Goal: Information Seeking & Learning: Find specific page/section

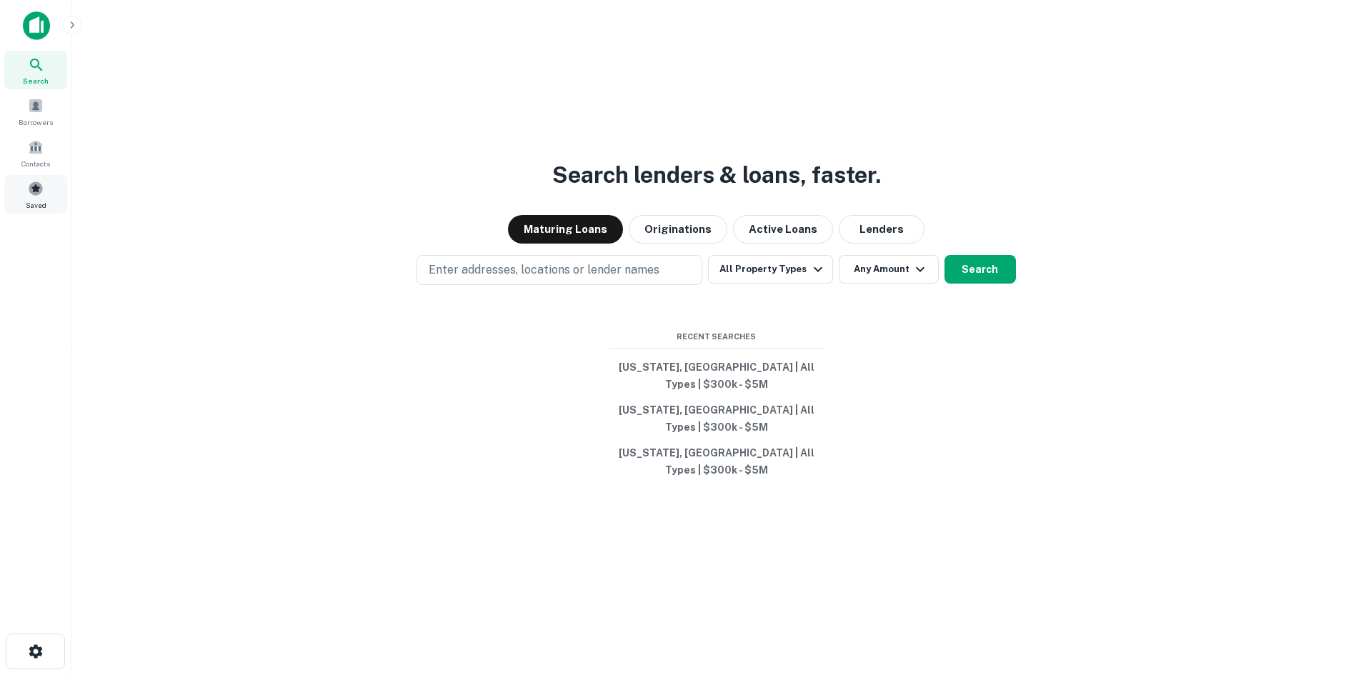
click at [34, 187] on span at bounding box center [36, 189] width 16 height 16
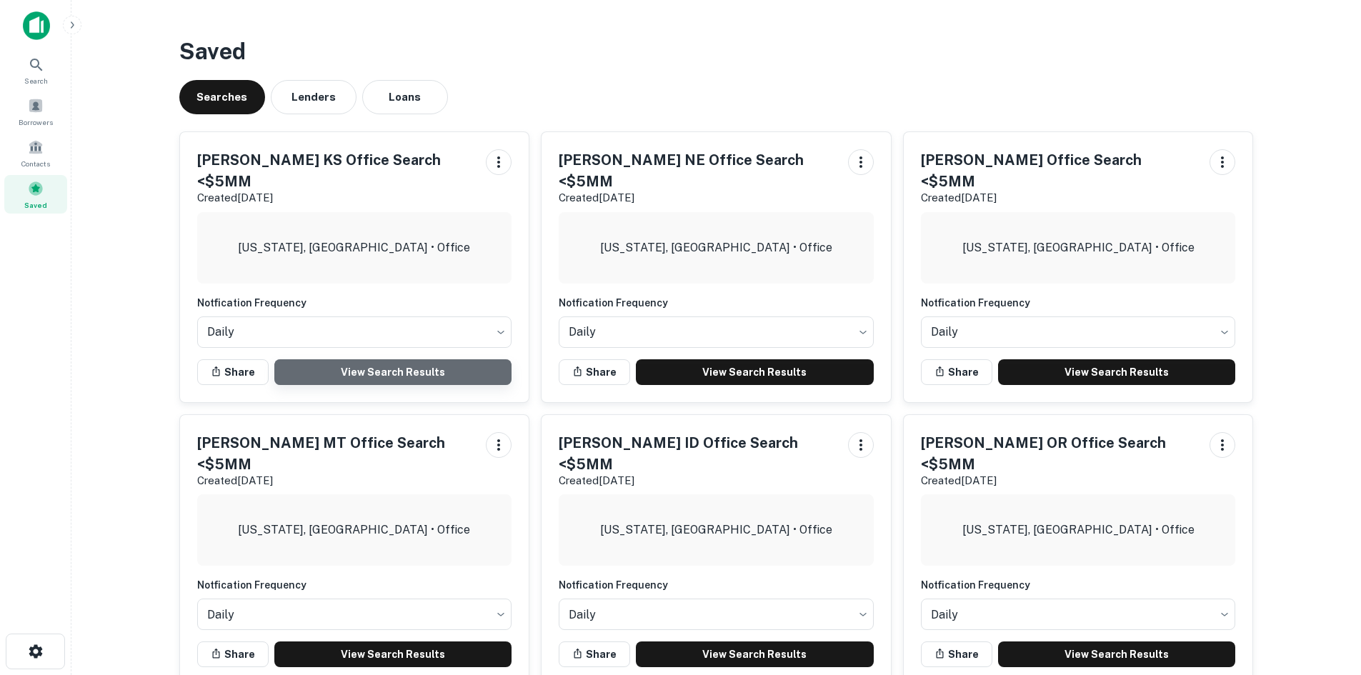
click at [414, 359] on link "View Search Results" at bounding box center [393, 372] width 238 height 26
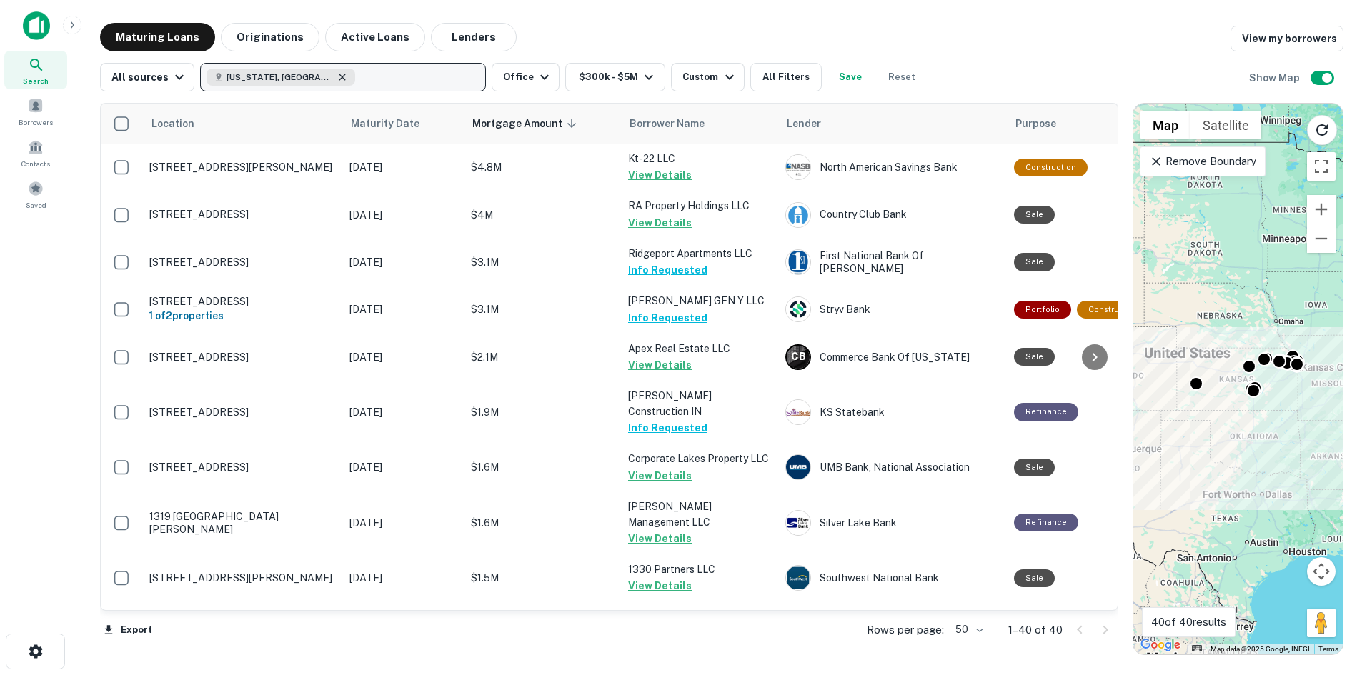
click at [339, 79] on icon "button" at bounding box center [342, 77] width 6 height 6
type input "********"
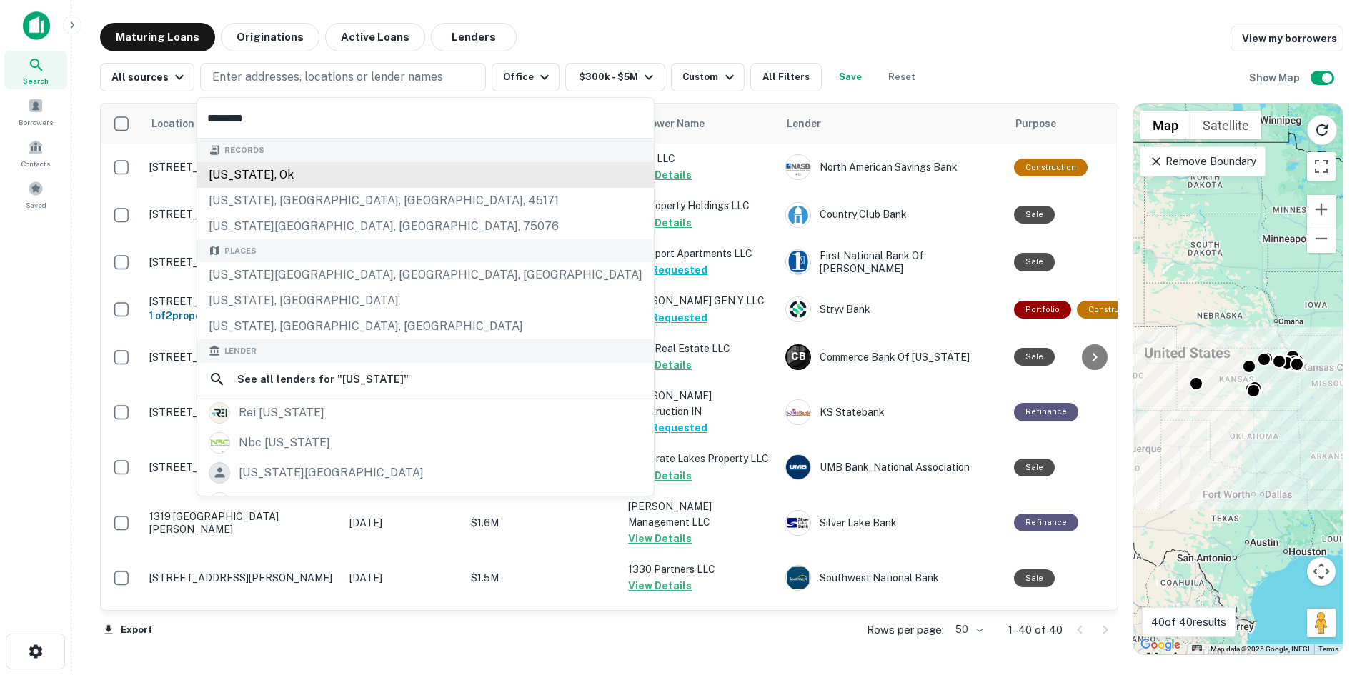
click at [308, 179] on div "oklahoma, ok" at bounding box center [425, 175] width 457 height 26
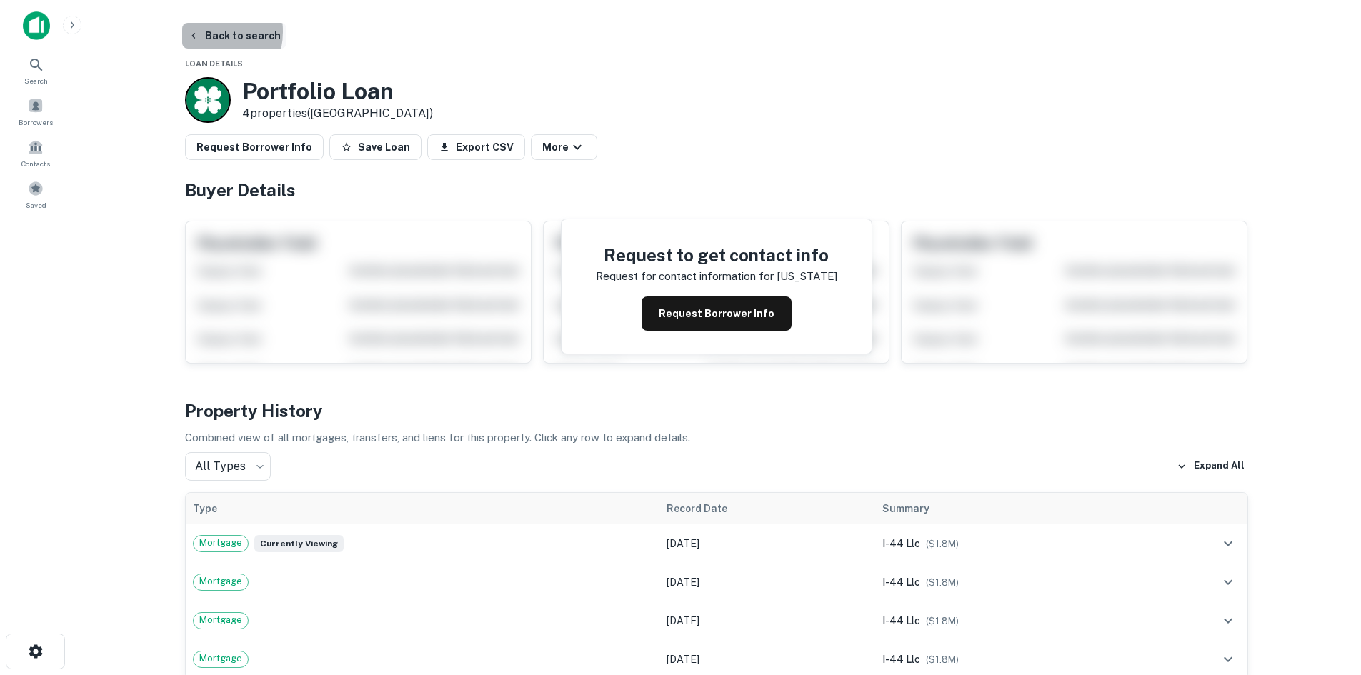
click at [202, 31] on button "Back to search" at bounding box center [234, 36] width 104 height 26
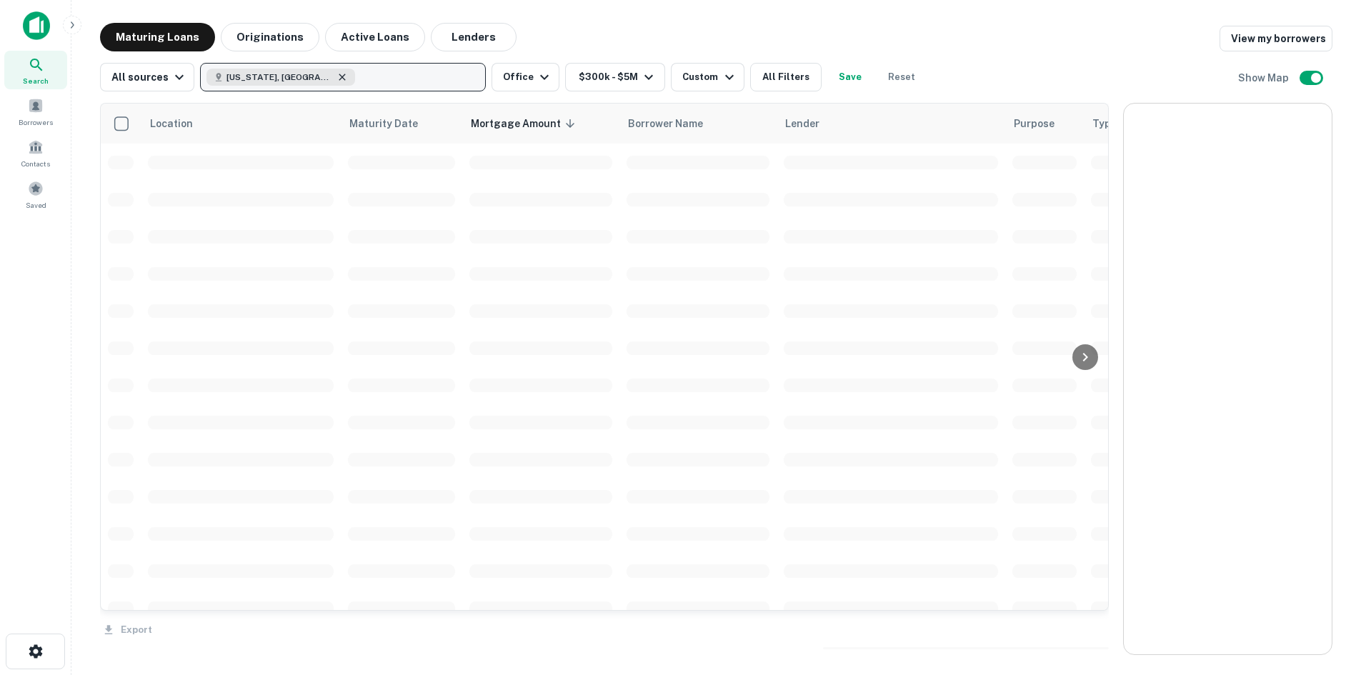
click at [337, 75] on icon "button" at bounding box center [342, 76] width 11 height 11
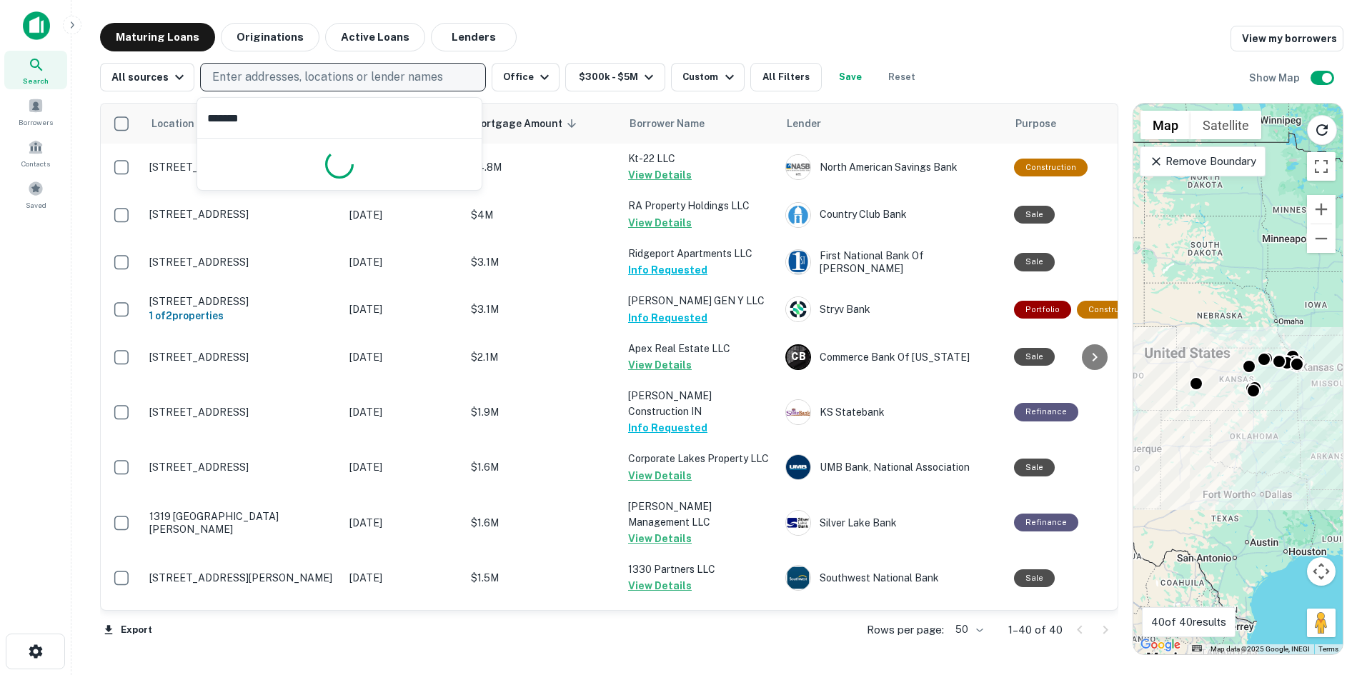
type input "********"
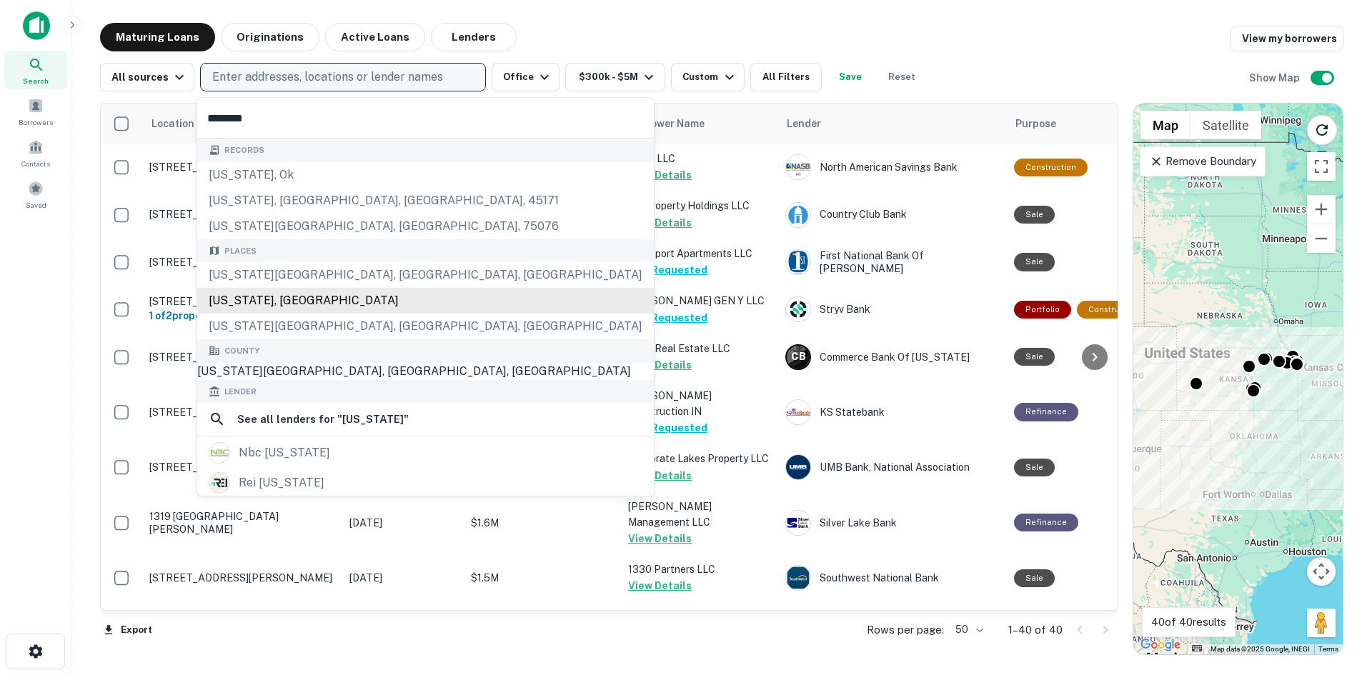
click at [320, 301] on div "Oklahoma, USA" at bounding box center [425, 301] width 457 height 26
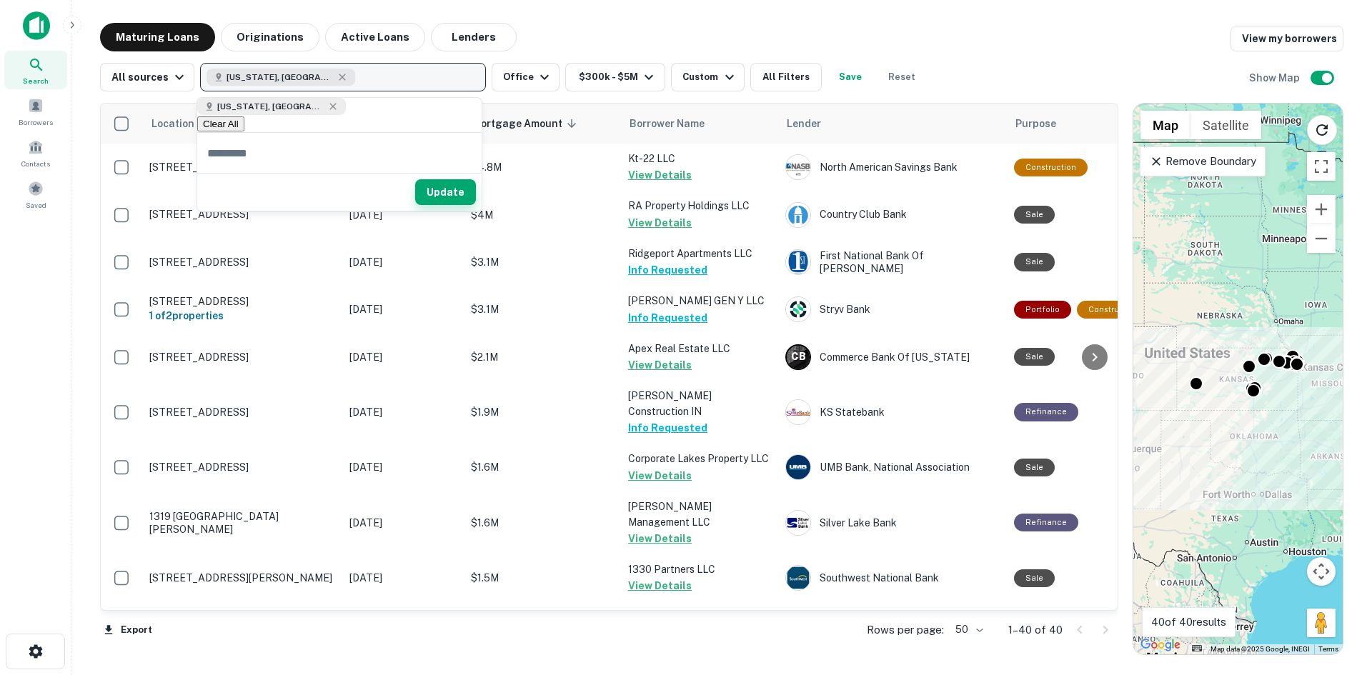
click at [444, 189] on button "Update" at bounding box center [445, 192] width 61 height 26
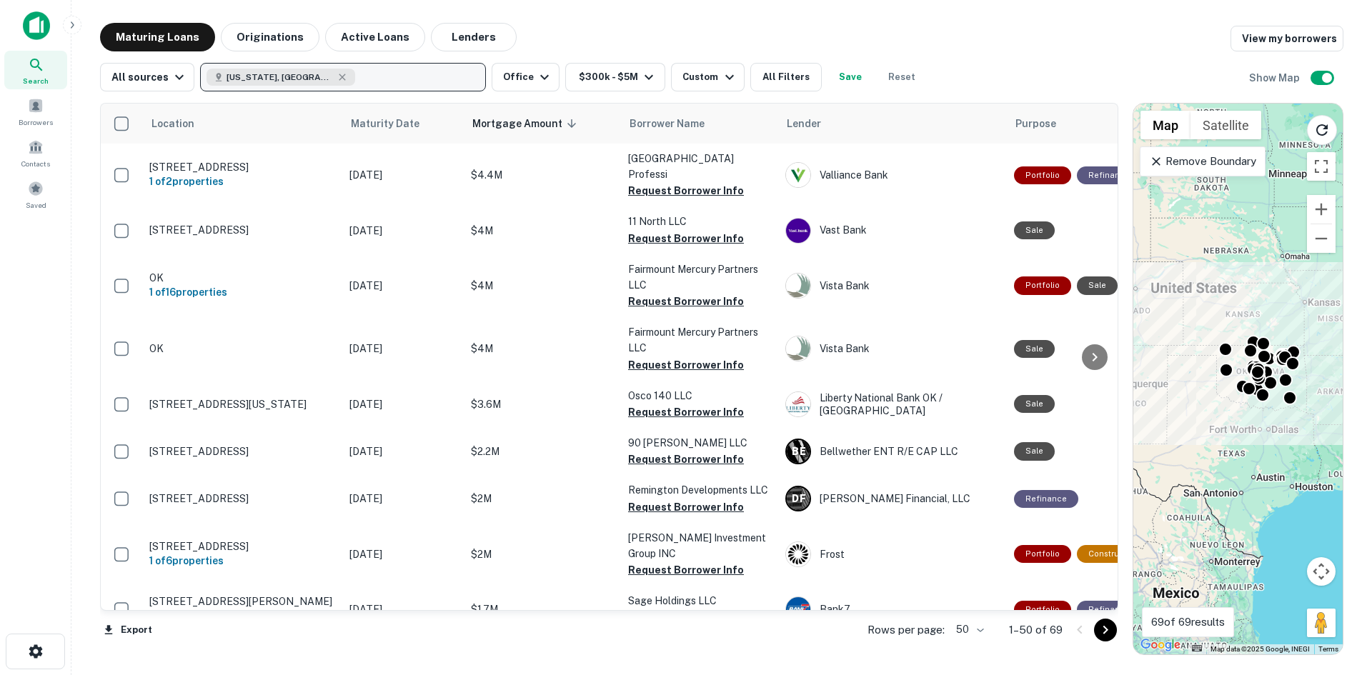
click at [846, 79] on button "Save" at bounding box center [851, 77] width 46 height 29
type input "**********"
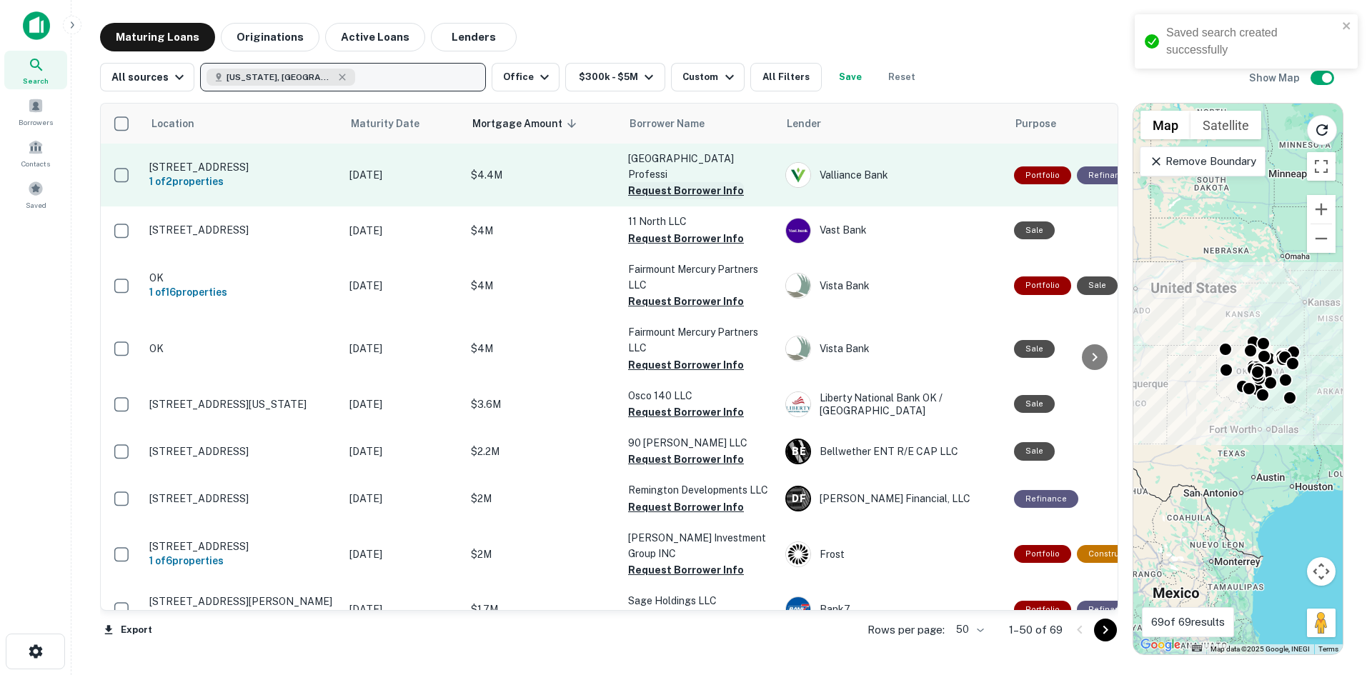
click at [666, 182] on button "Request Borrower Info" at bounding box center [686, 190] width 116 height 17
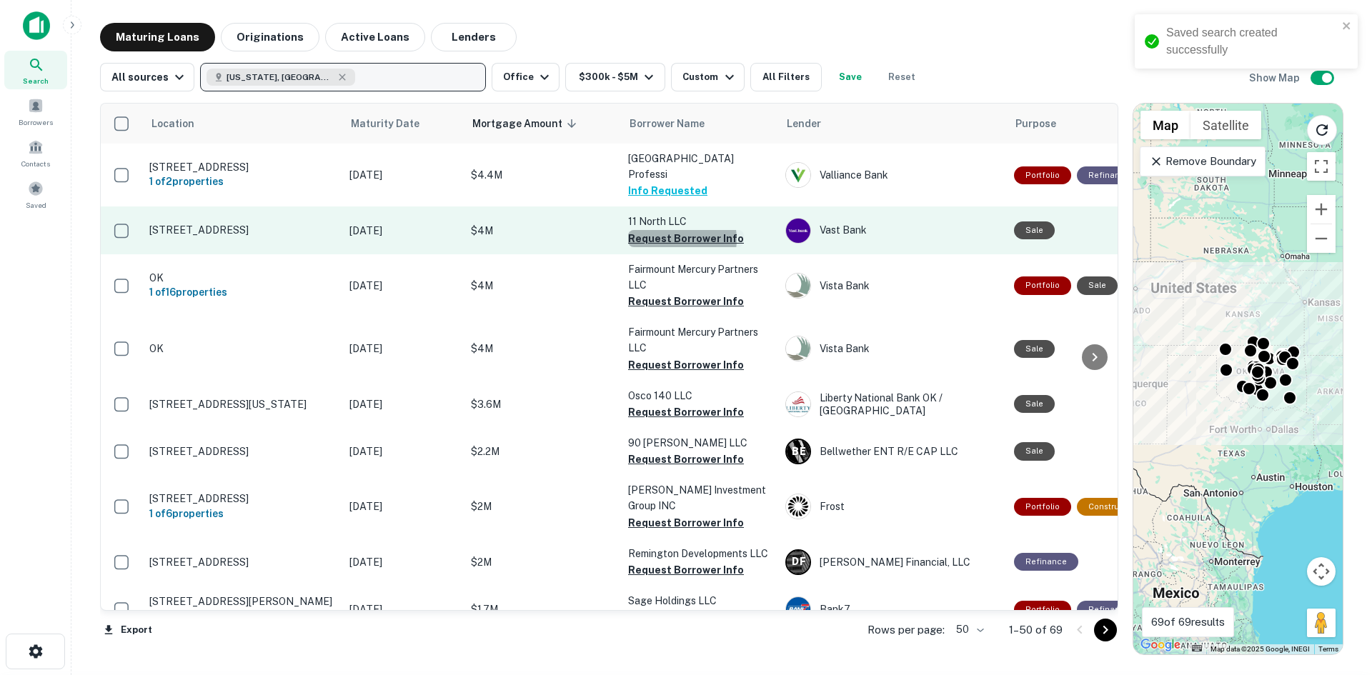
click at [670, 230] on button "Request Borrower Info" at bounding box center [686, 238] width 116 height 17
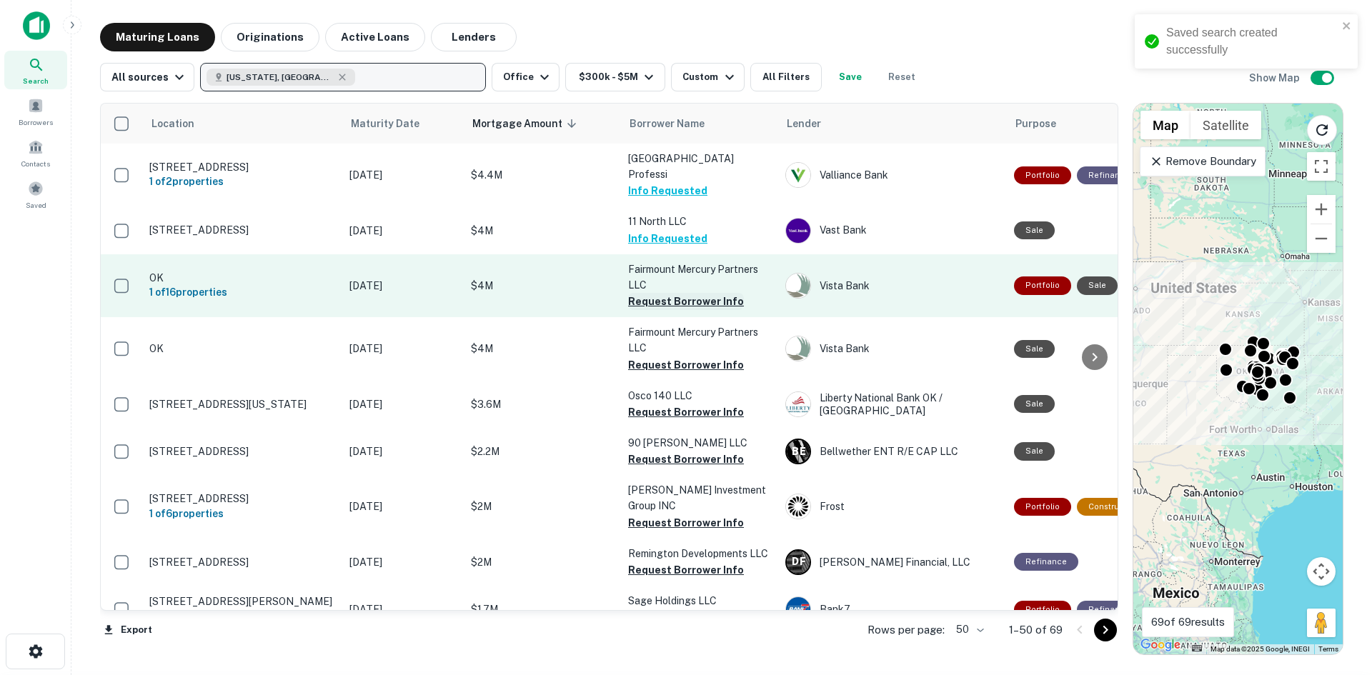
click at [673, 293] on button "Request Borrower Info" at bounding box center [686, 301] width 116 height 17
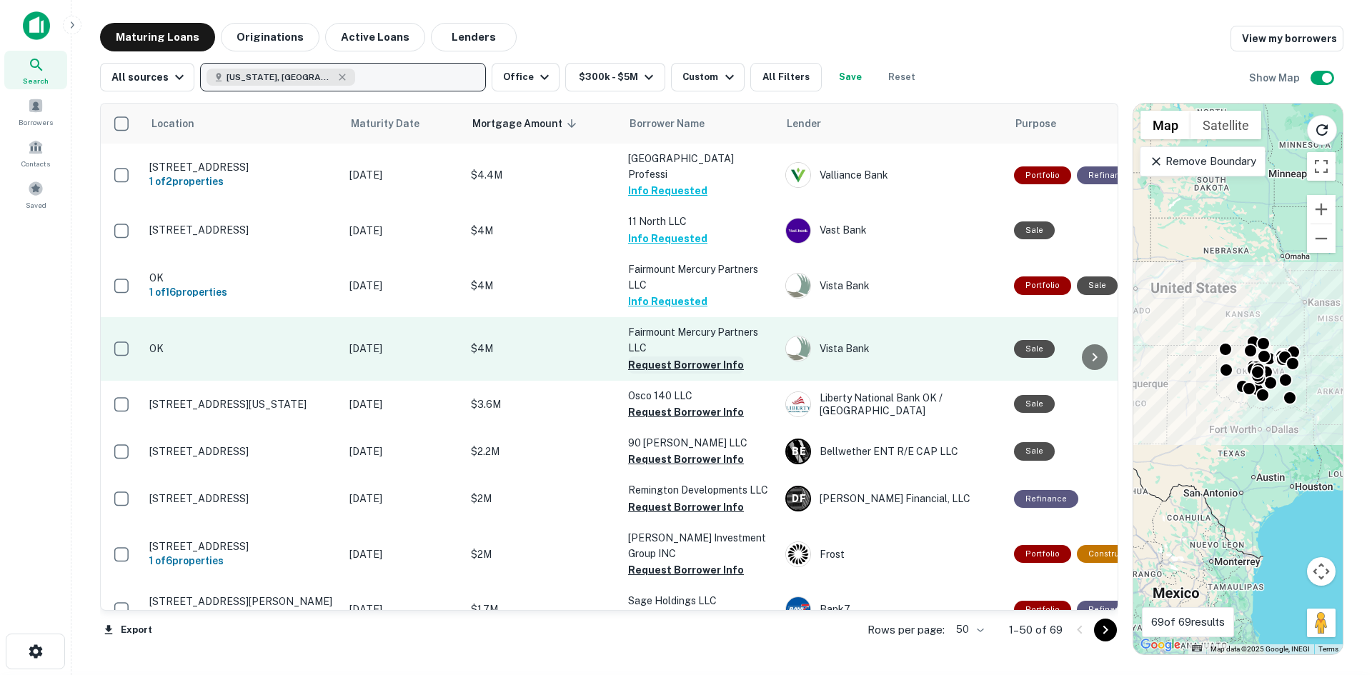
click at [665, 357] on button "Request Borrower Info" at bounding box center [686, 365] width 116 height 17
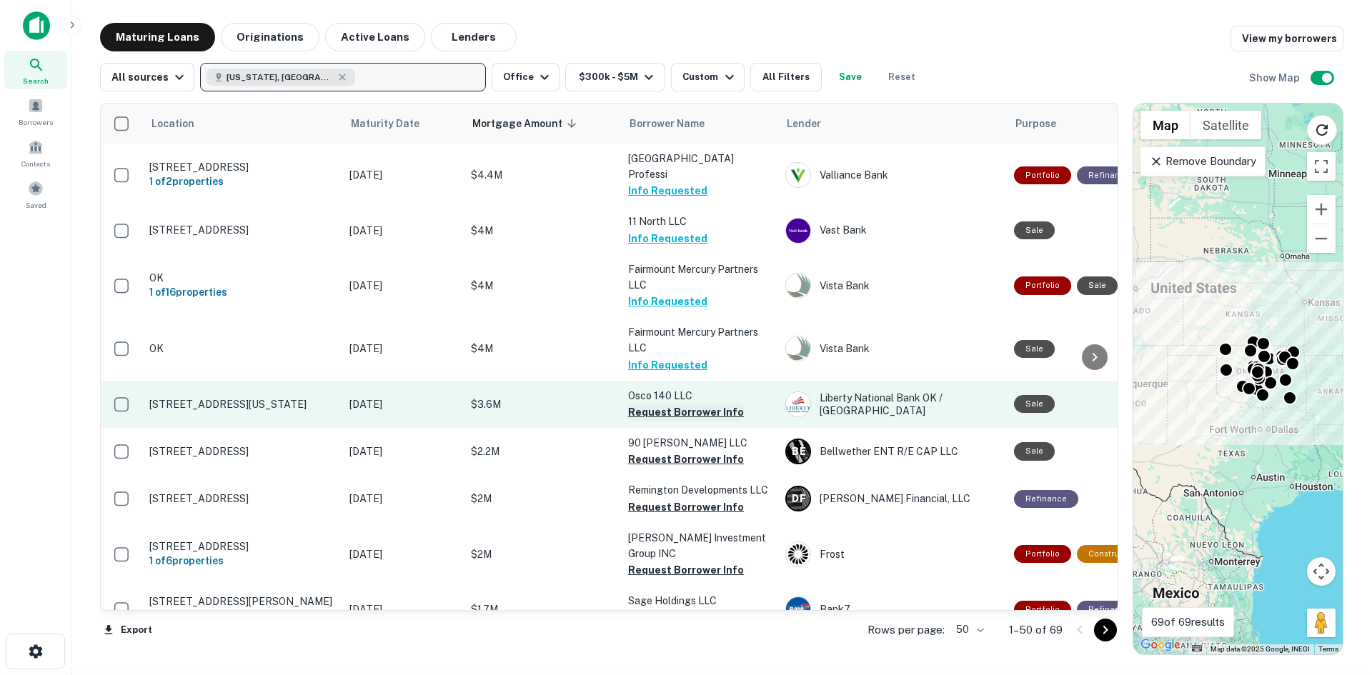
click at [665, 404] on button "Request Borrower Info" at bounding box center [686, 412] width 116 height 17
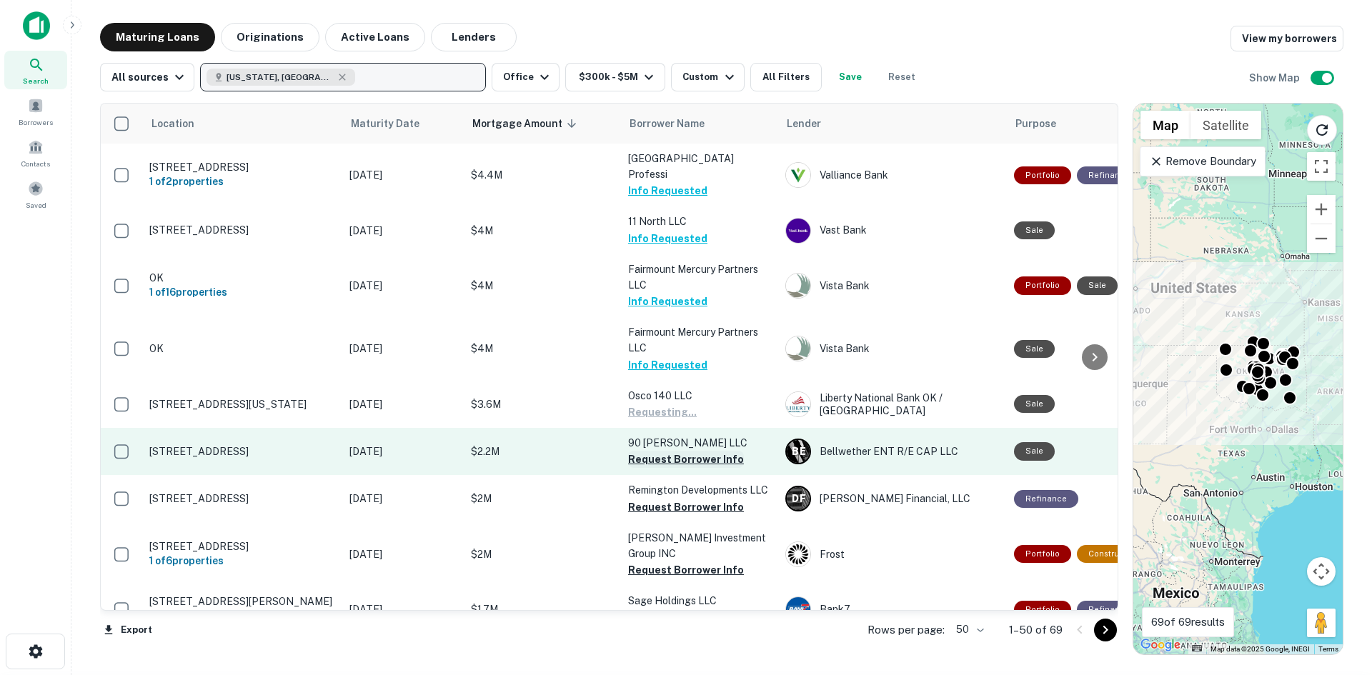
click at [665, 451] on button "Request Borrower Info" at bounding box center [686, 459] width 116 height 17
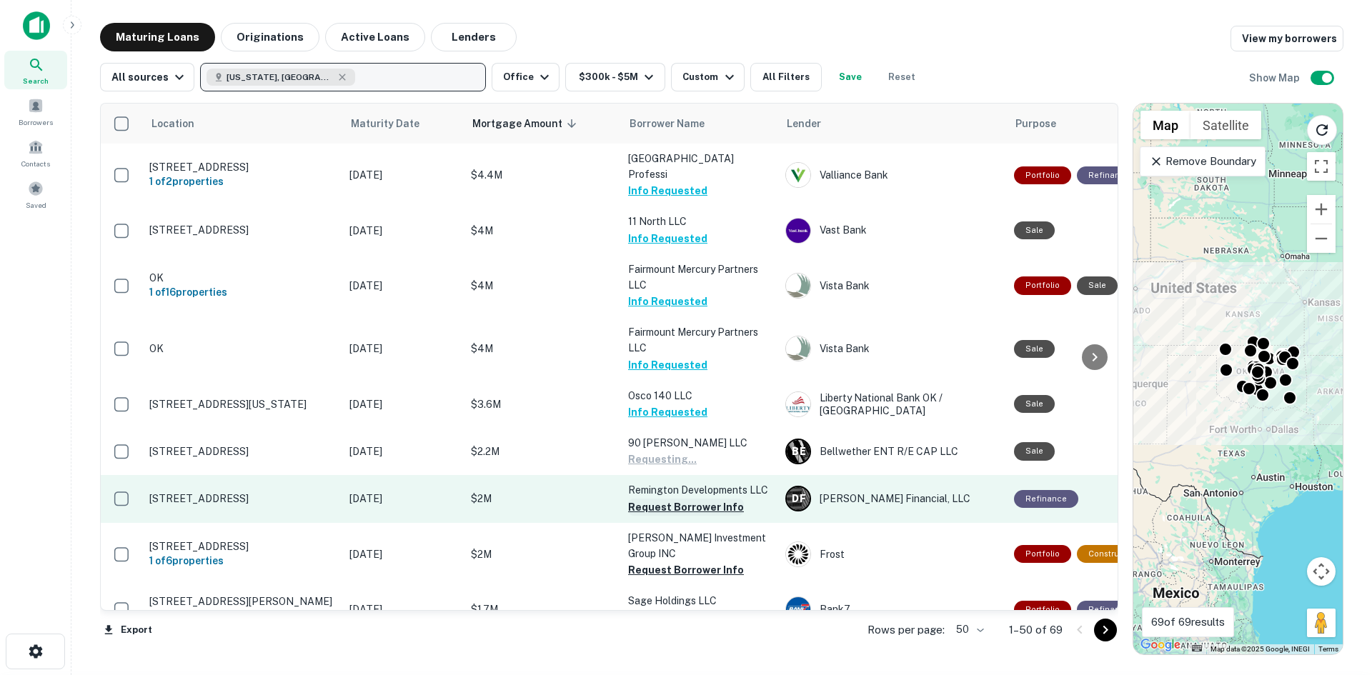
click at [667, 499] on button "Request Borrower Info" at bounding box center [686, 507] width 116 height 17
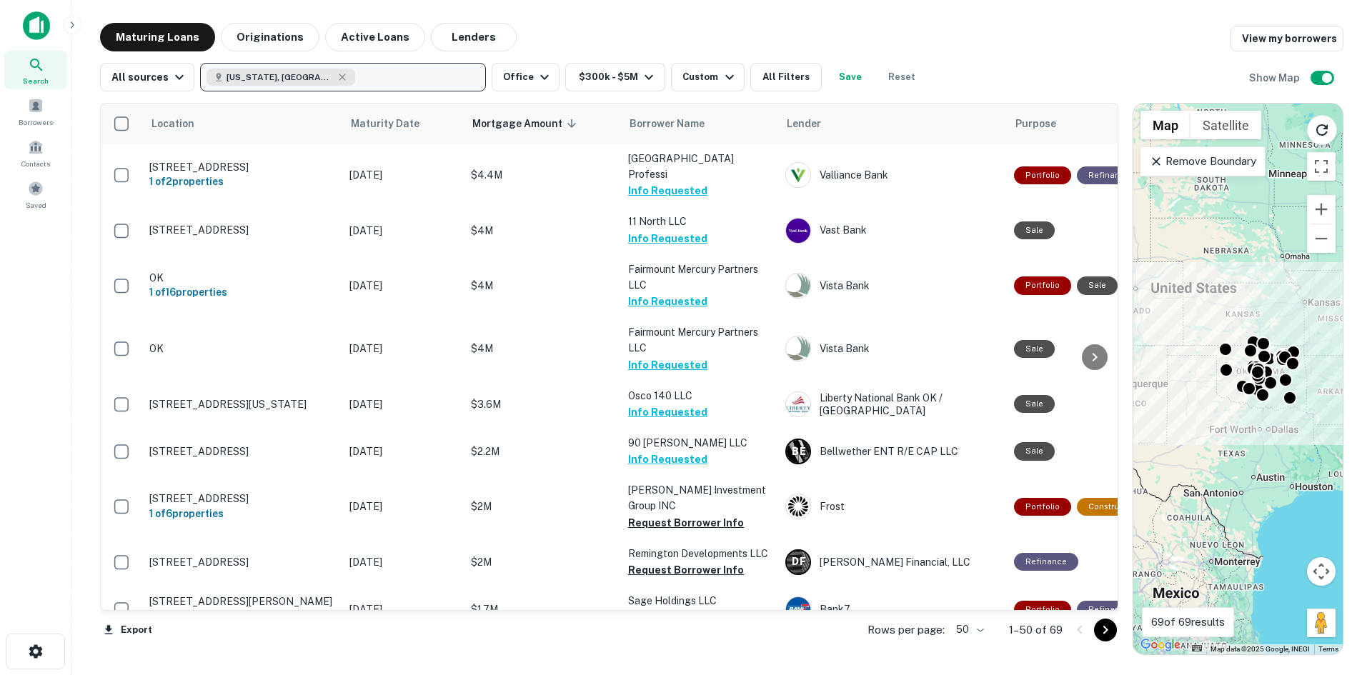
click at [667, 562] on button "Request Borrower Info" at bounding box center [686, 570] width 116 height 17
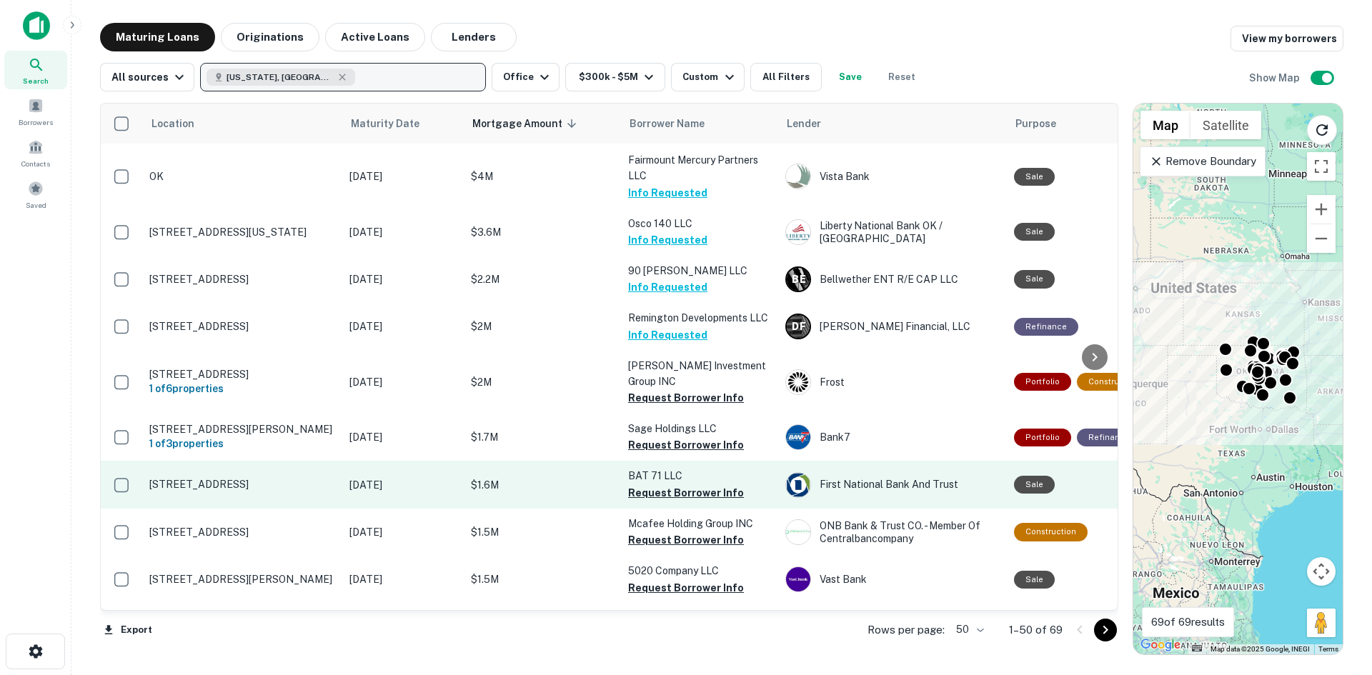
scroll to position [214, 0]
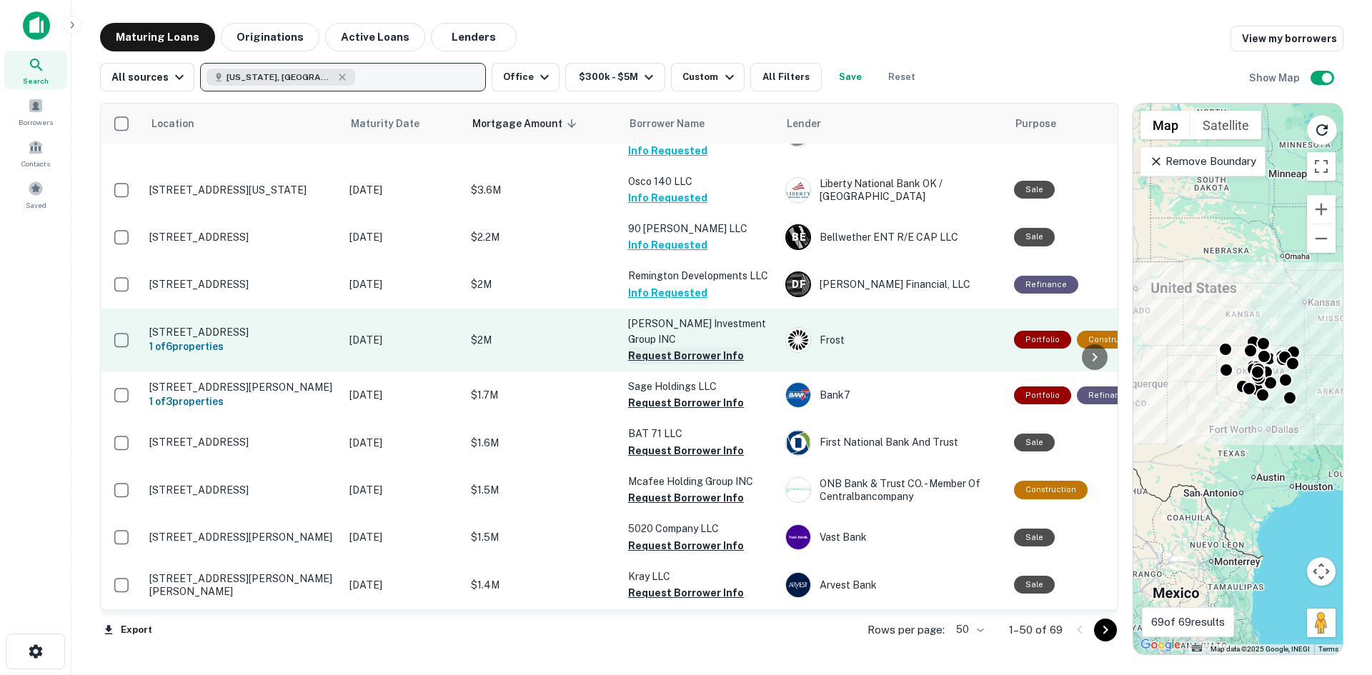
click at [667, 347] on button "Request Borrower Info" at bounding box center [686, 355] width 116 height 17
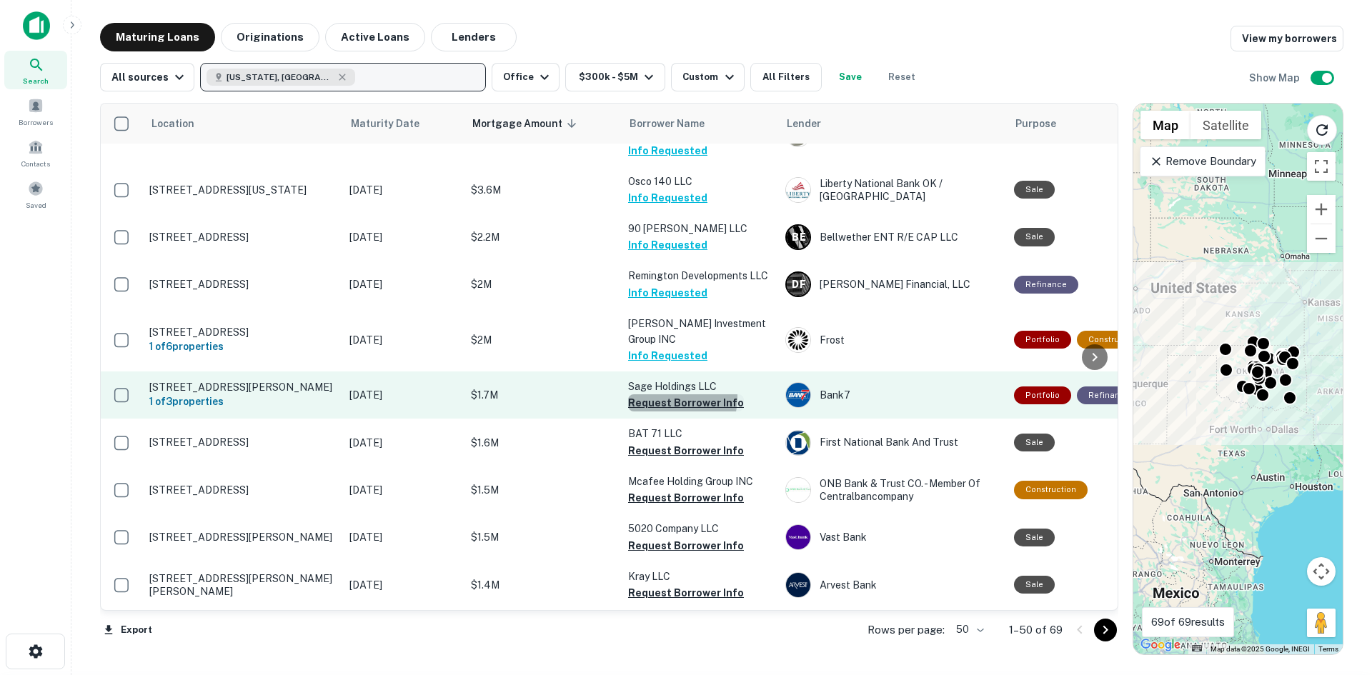
click at [670, 394] on button "Request Borrower Info" at bounding box center [686, 402] width 116 height 17
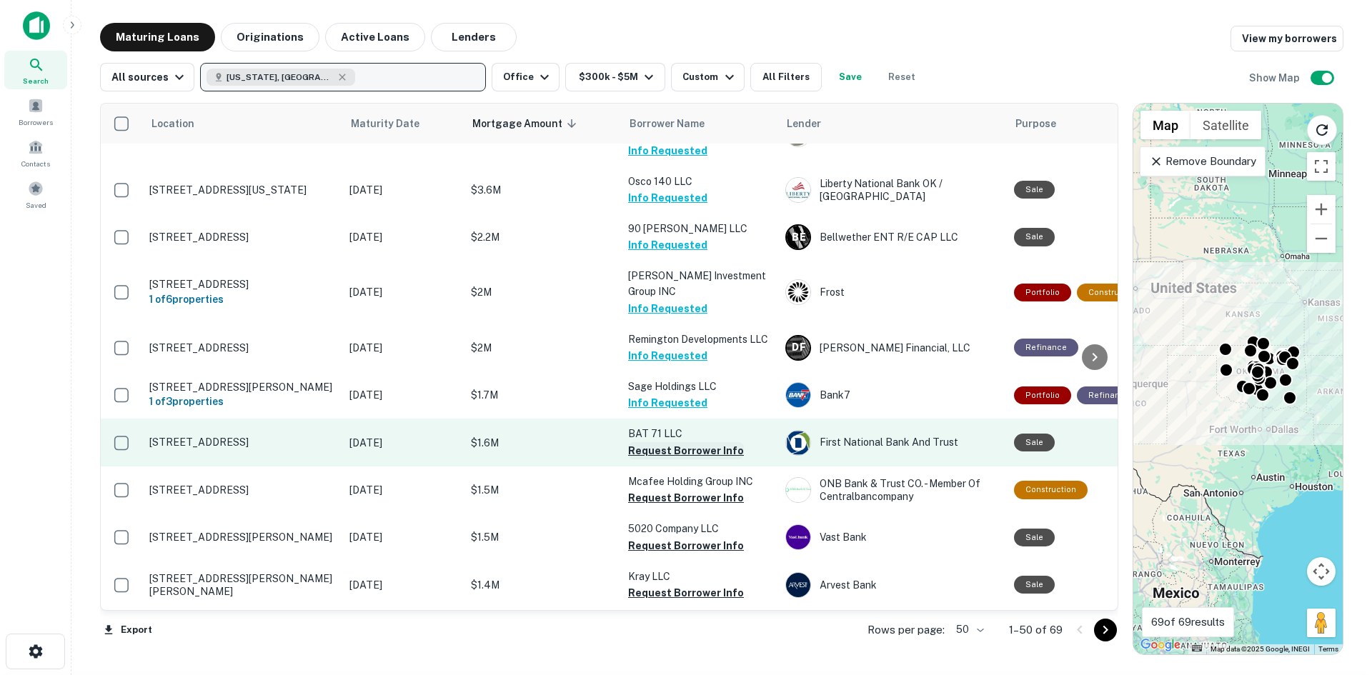
click at [661, 442] on button "Request Borrower Info" at bounding box center [686, 450] width 116 height 17
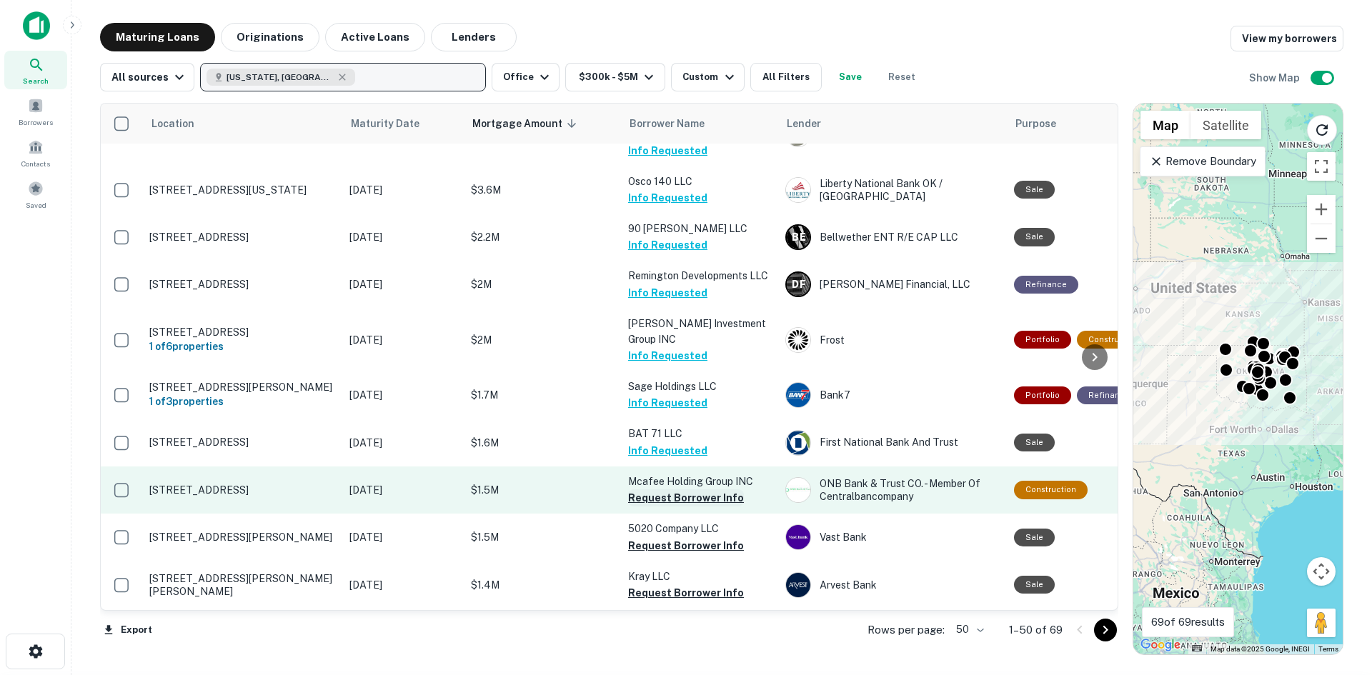
click at [664, 490] on button "Request Borrower Info" at bounding box center [686, 498] width 116 height 17
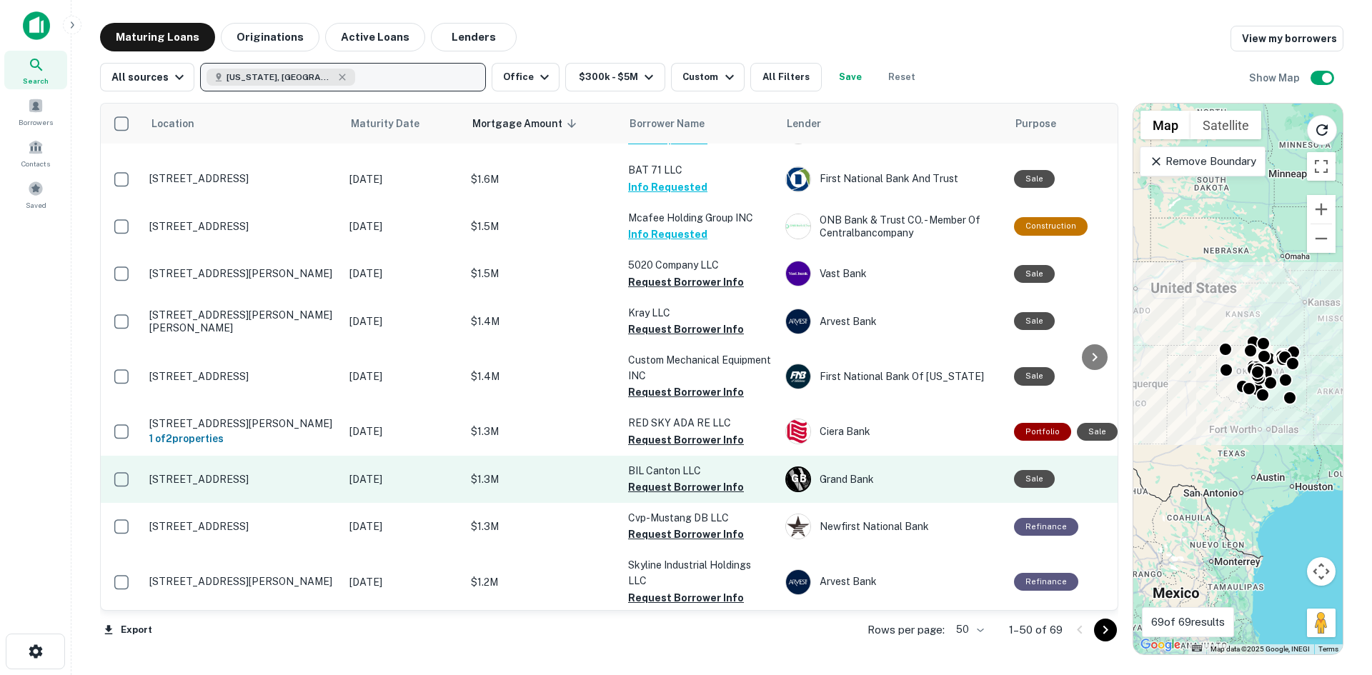
scroll to position [500, 0]
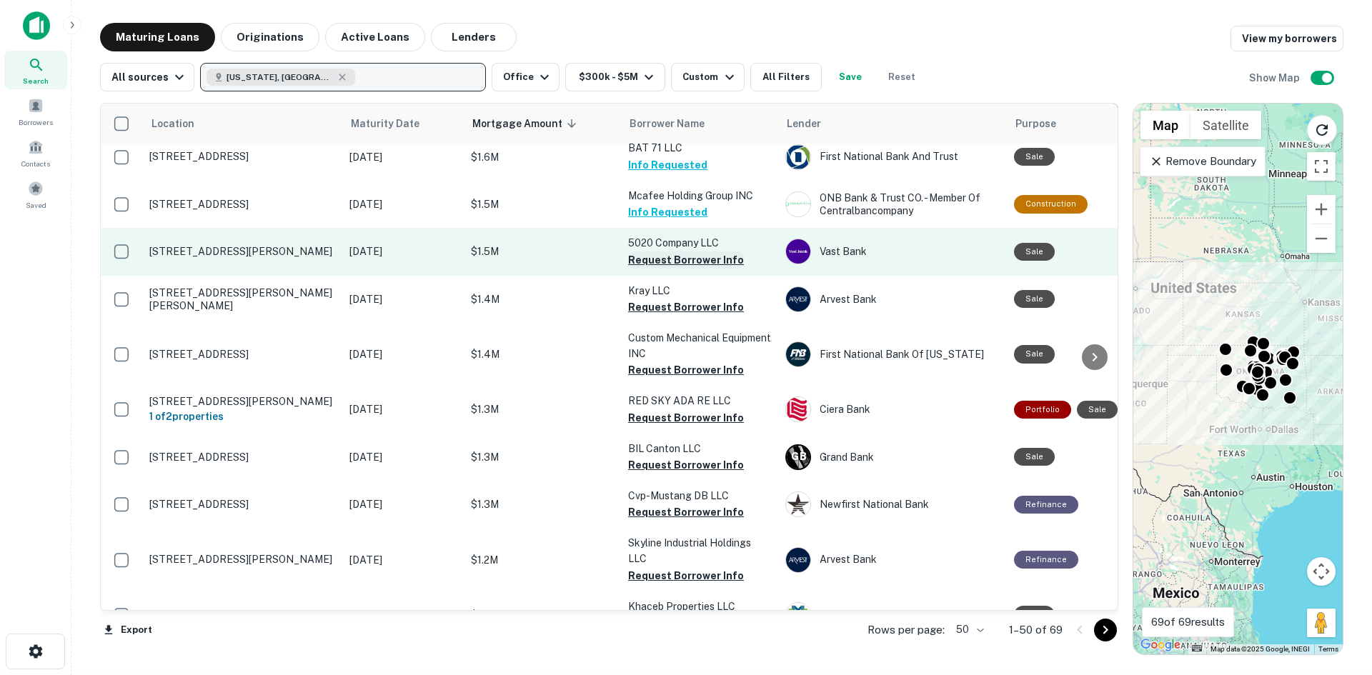
click at [675, 252] on button "Request Borrower Info" at bounding box center [686, 260] width 116 height 17
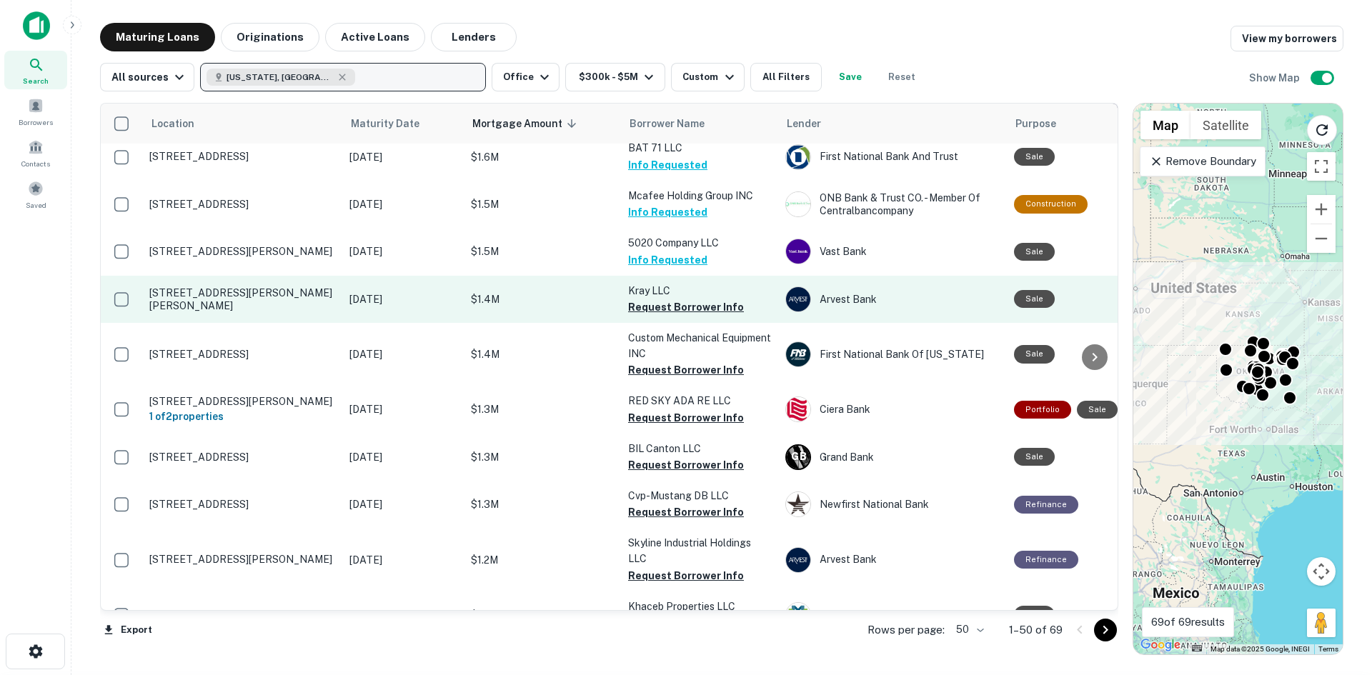
click at [681, 283] on p "Kray LLC" at bounding box center [699, 291] width 143 height 16
click at [683, 299] on button "Request Borrower Info" at bounding box center [686, 307] width 116 height 17
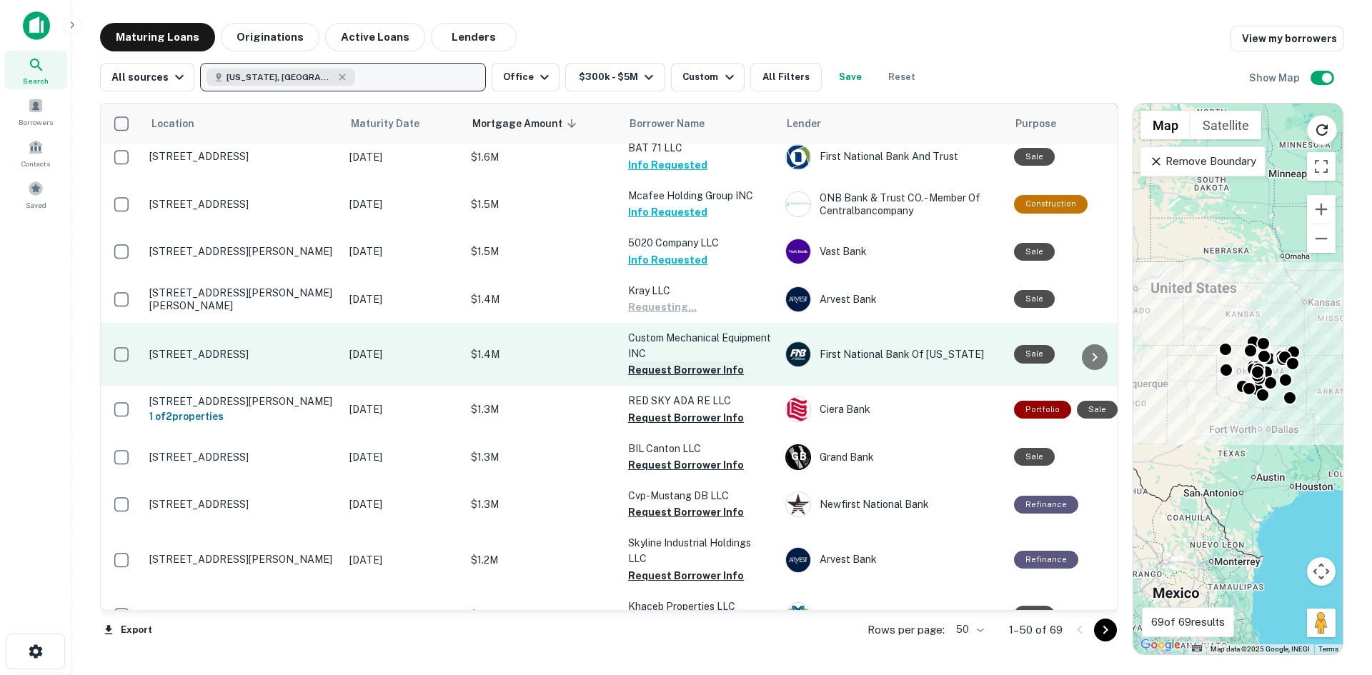
click at [677, 362] on button "Request Borrower Info" at bounding box center [686, 370] width 116 height 17
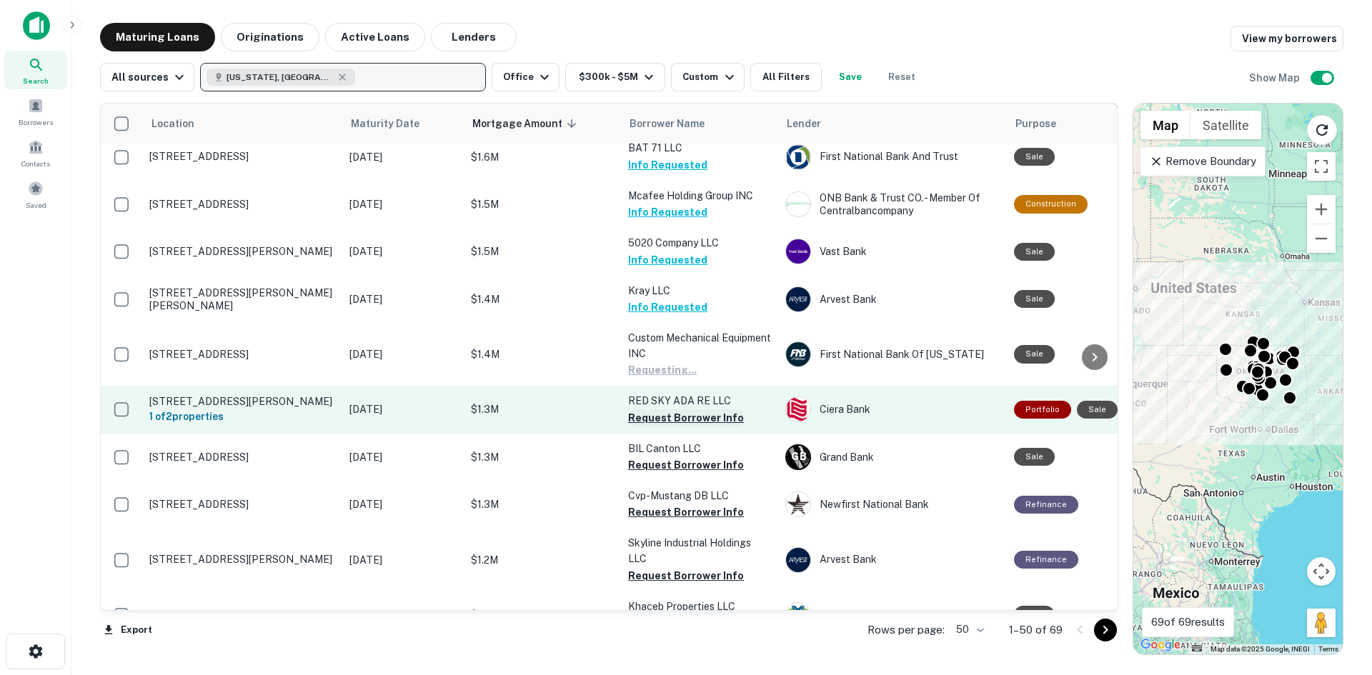
click at [672, 409] on button "Request Borrower Info" at bounding box center [686, 417] width 116 height 17
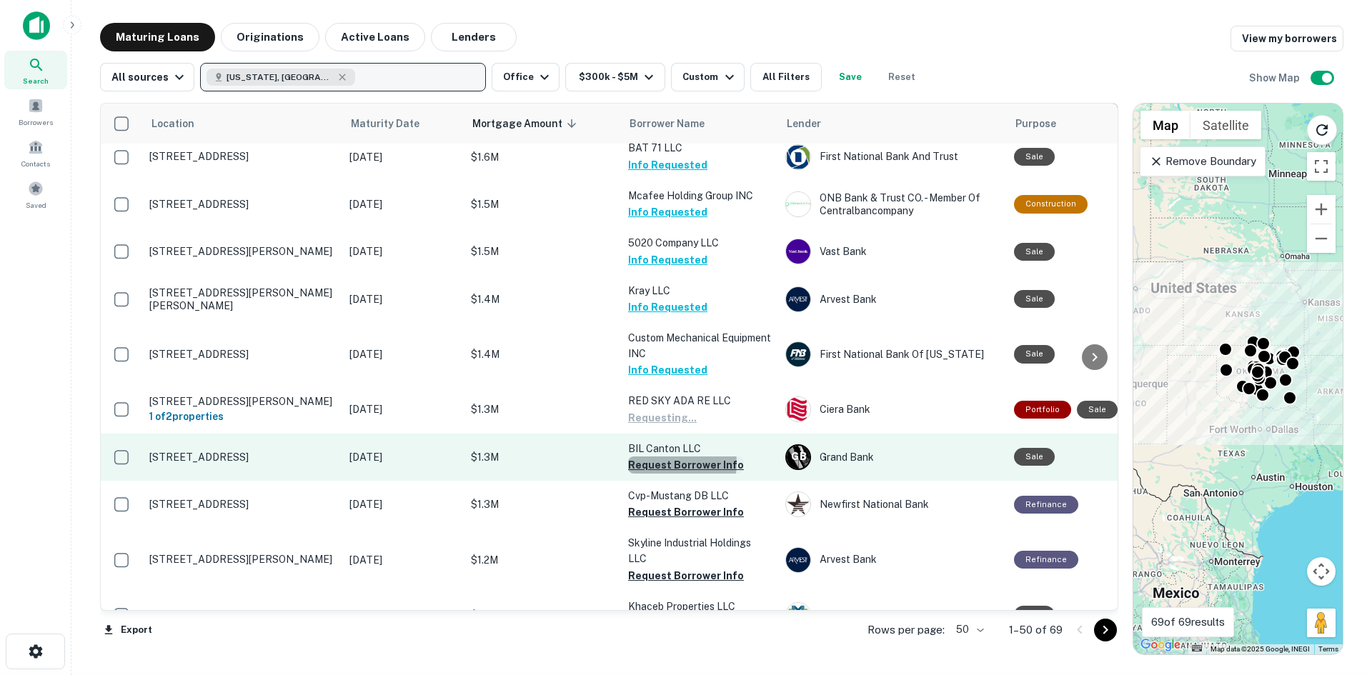
click at [674, 457] on button "Request Borrower Info" at bounding box center [686, 465] width 116 height 17
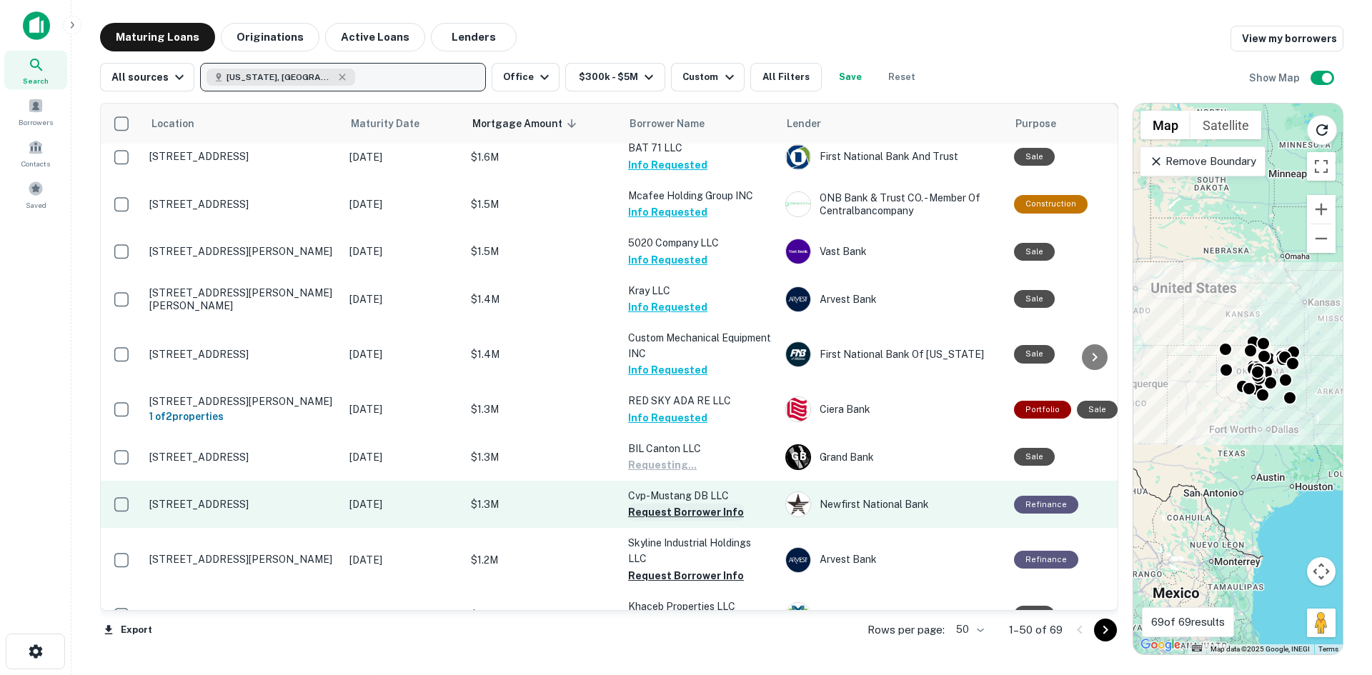
click at [671, 504] on button "Request Borrower Info" at bounding box center [686, 512] width 116 height 17
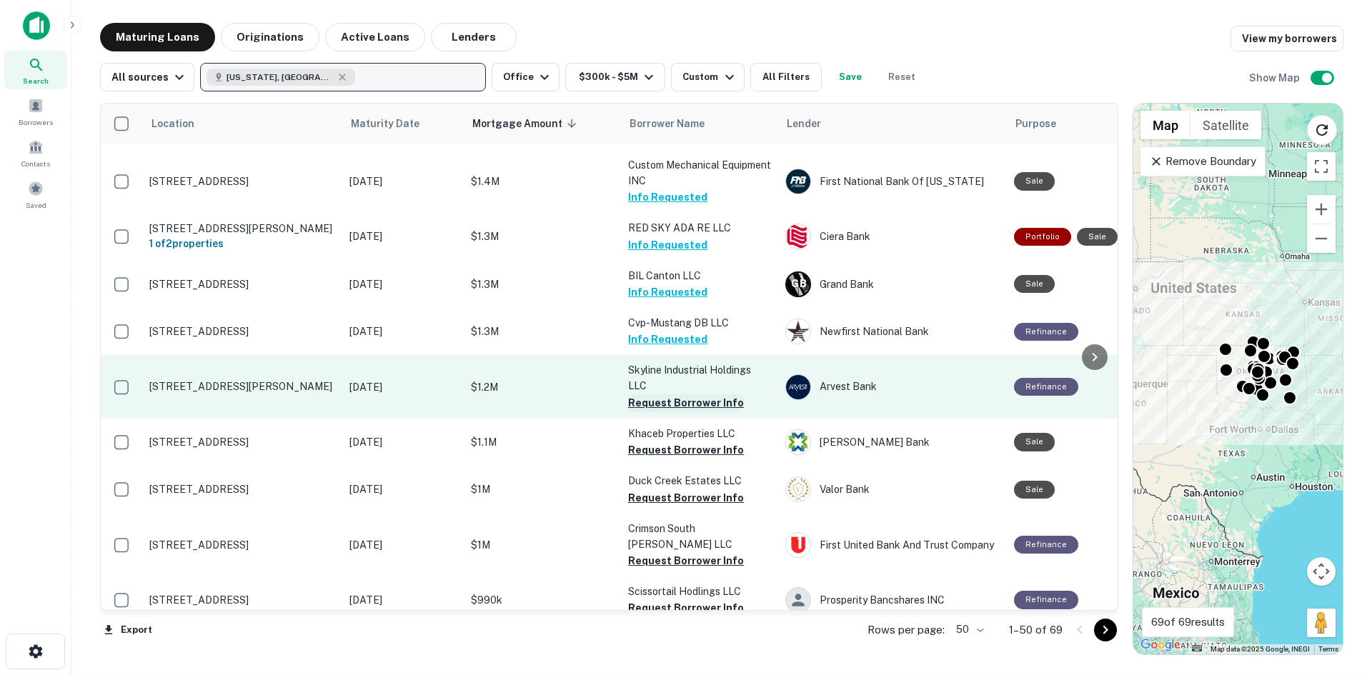
scroll to position [715, 0]
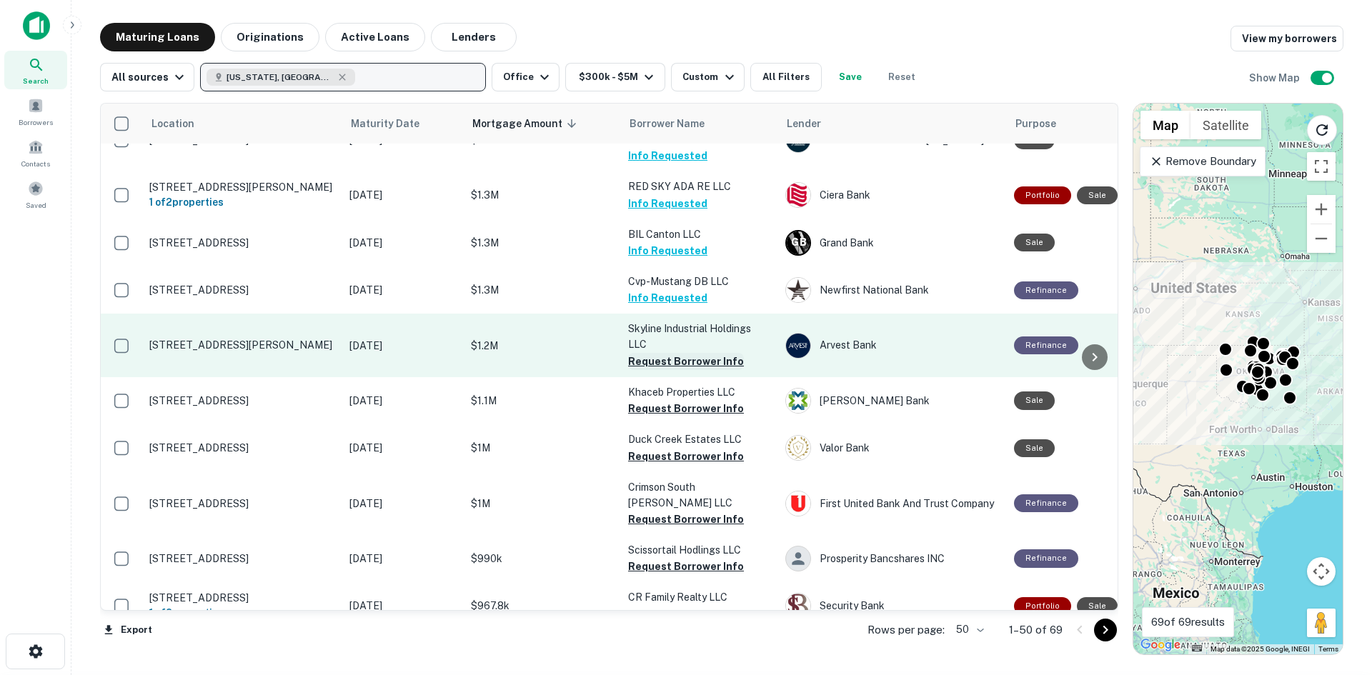
click at [671, 353] on button "Request Borrower Info" at bounding box center [686, 361] width 116 height 17
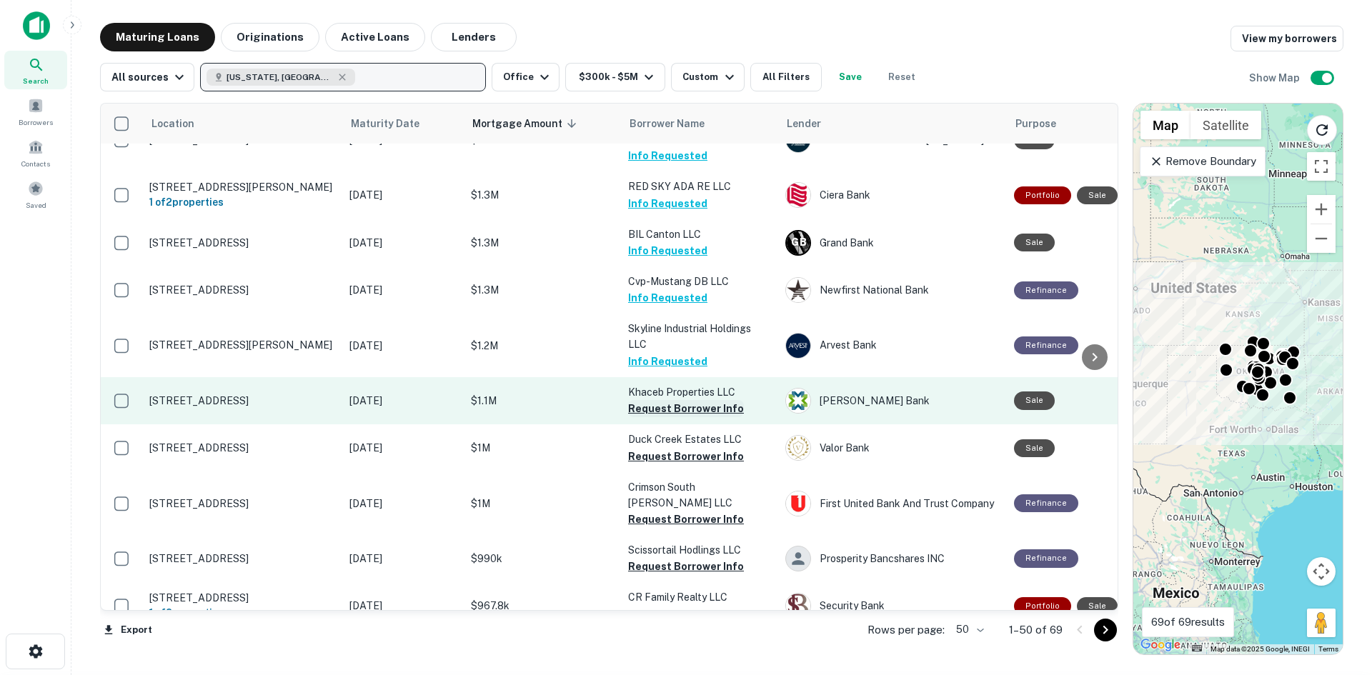
click at [670, 400] on button "Request Borrower Info" at bounding box center [686, 408] width 116 height 17
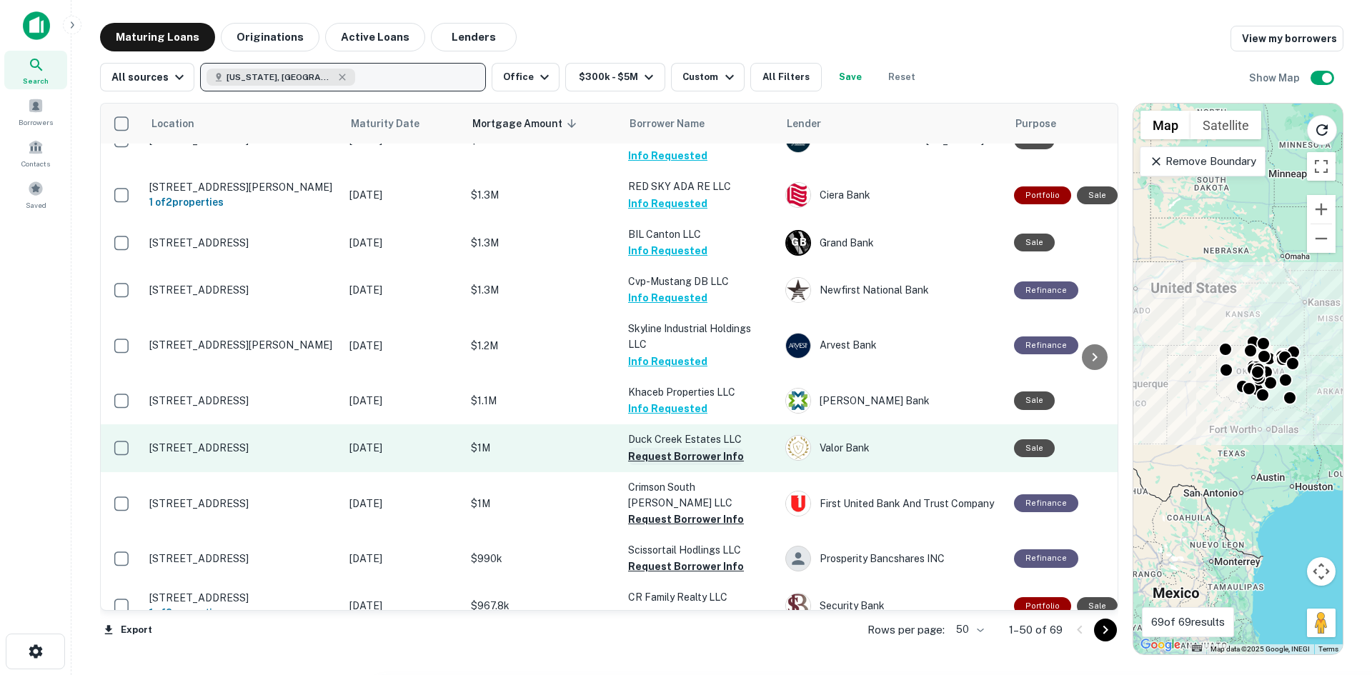
click at [670, 448] on button "Request Borrower Info" at bounding box center [686, 456] width 116 height 17
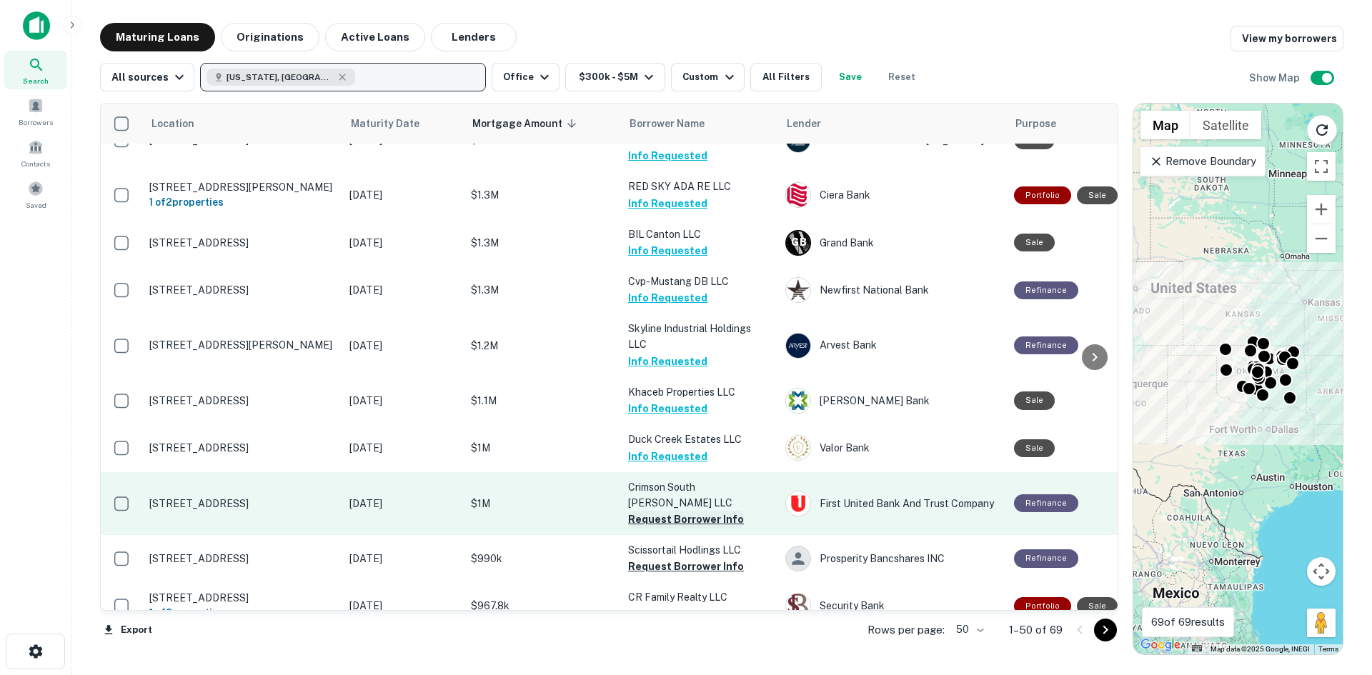
click at [672, 511] on button "Request Borrower Info" at bounding box center [686, 519] width 116 height 17
